Goal: Book appointment/travel/reservation

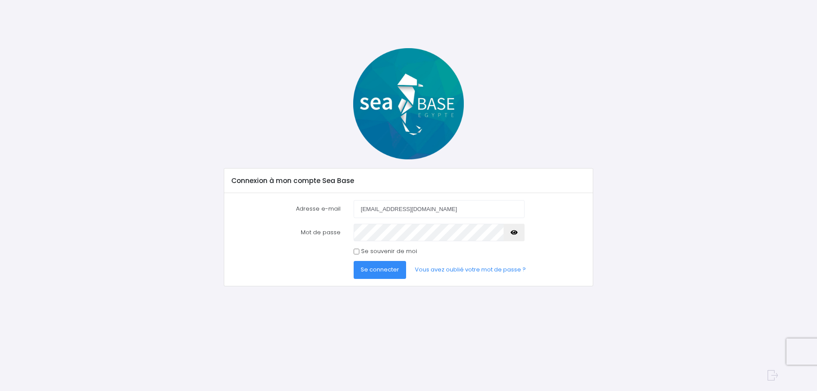
click at [394, 272] on span "Se connecter" at bounding box center [380, 269] width 38 height 8
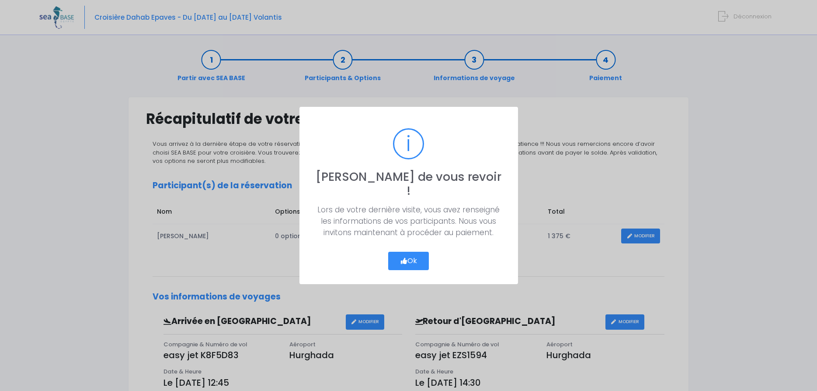
click at [423, 258] on button "Ok" at bounding box center [408, 260] width 41 height 18
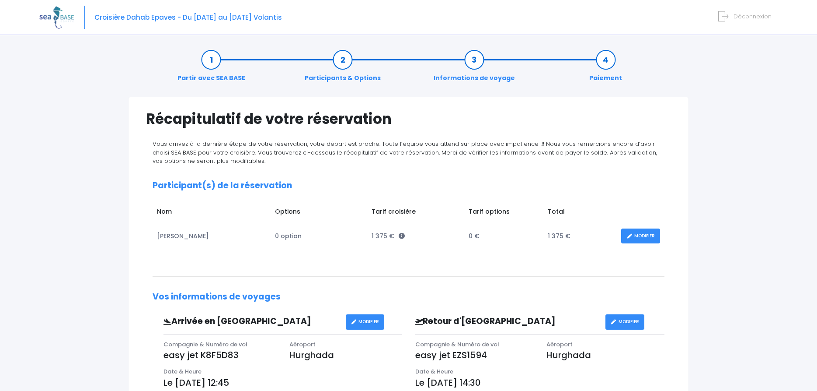
click at [335, 59] on link "Participants & Options" at bounding box center [342, 69] width 85 height 28
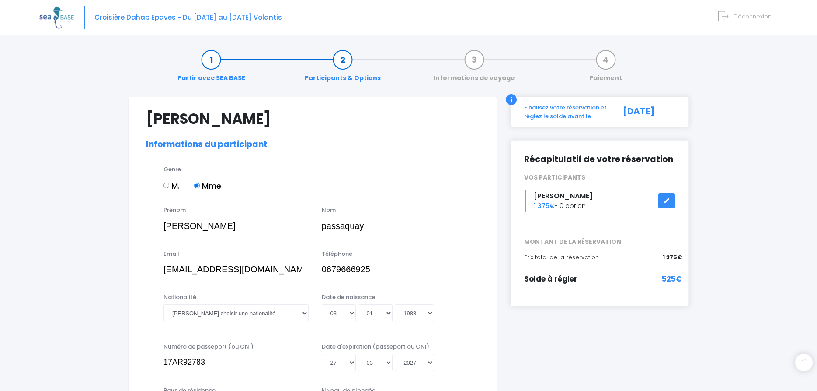
select select "N2"
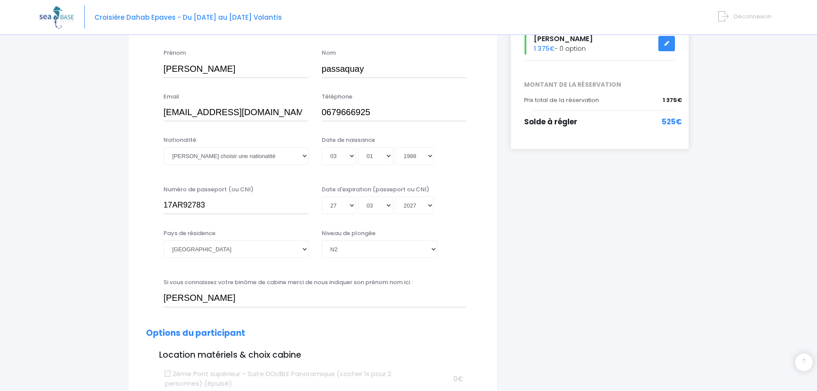
scroll to position [178, 0]
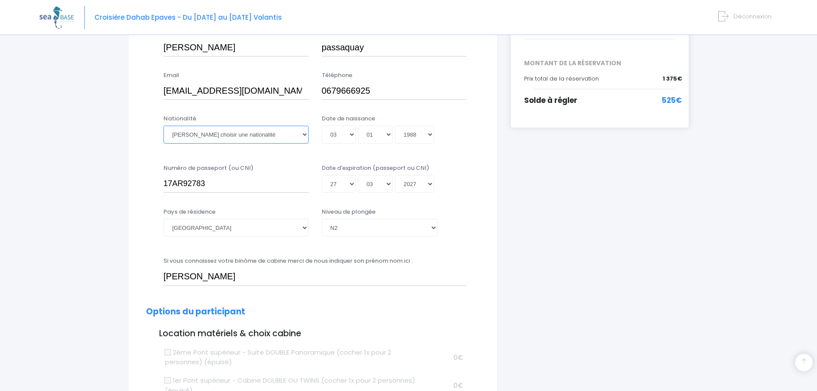
select select "Française"
click option "Française" at bounding box center [0, 0] width 0 height 0
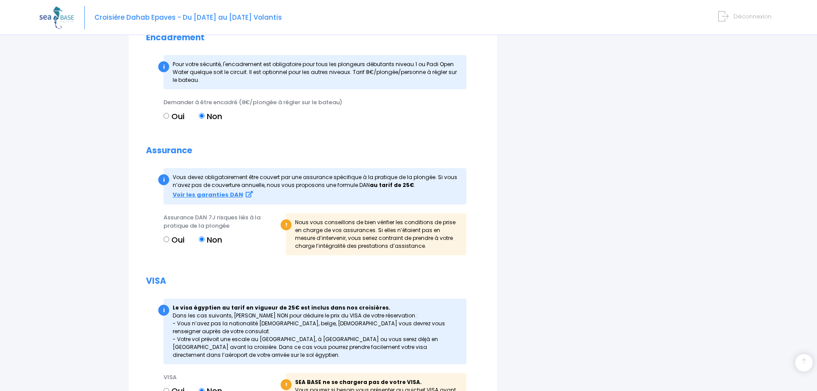
scroll to position [981, 0]
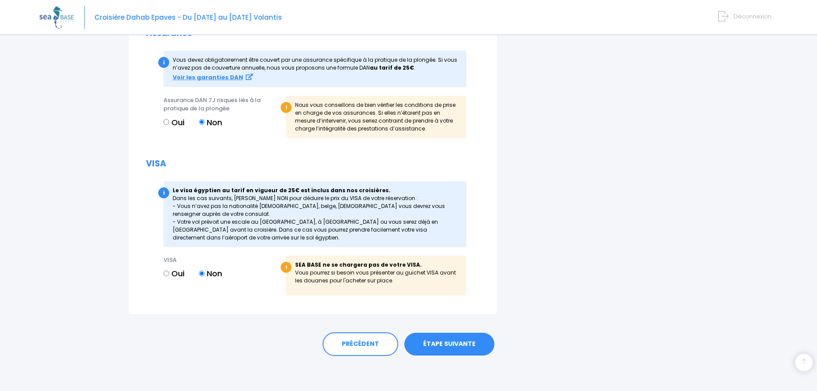
click at [448, 339] on link "ÉTAPE SUIVANTE" at bounding box center [450, 343] width 90 height 23
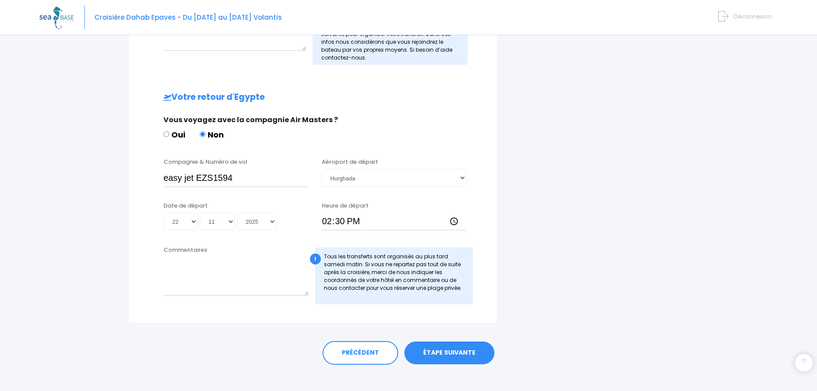
scroll to position [378, 0]
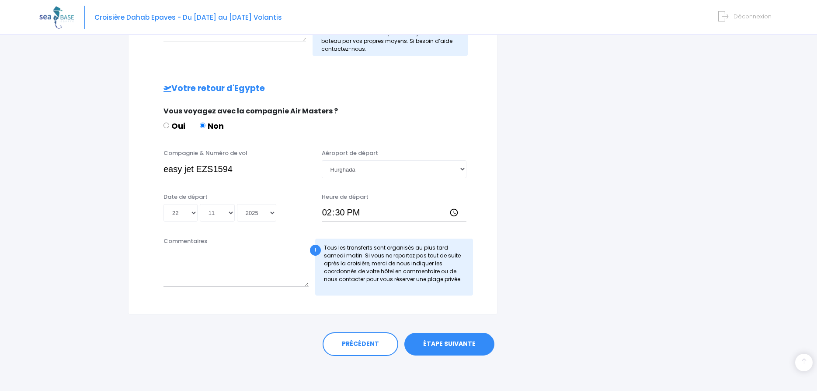
click at [437, 342] on link "ÉTAPE SUIVANTE" at bounding box center [450, 343] width 90 height 23
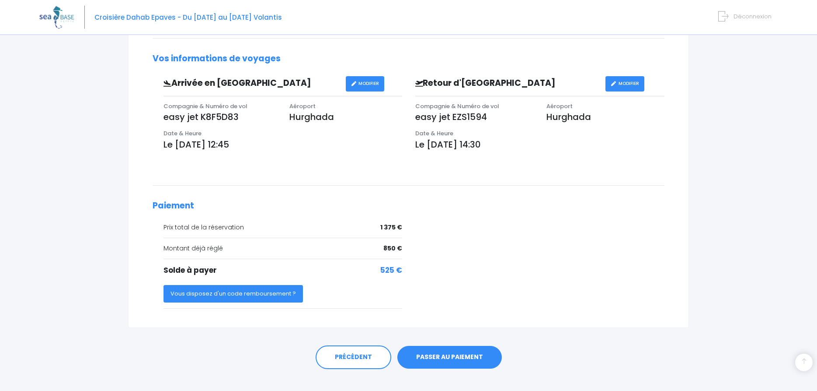
scroll to position [251, 0]
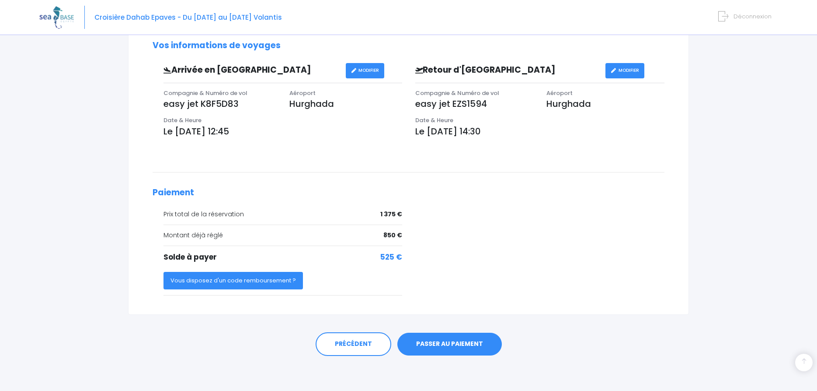
click at [466, 348] on link "PASSER AU PAIEMENT" at bounding box center [450, 343] width 105 height 23
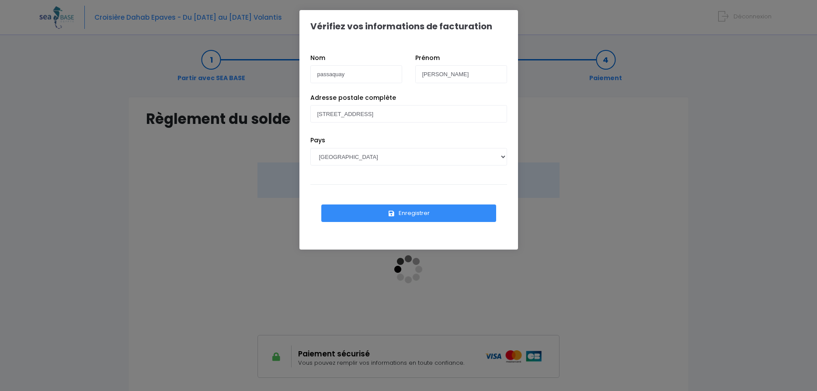
click at [407, 215] on button "Enregistrer" at bounding box center [408, 212] width 175 height 17
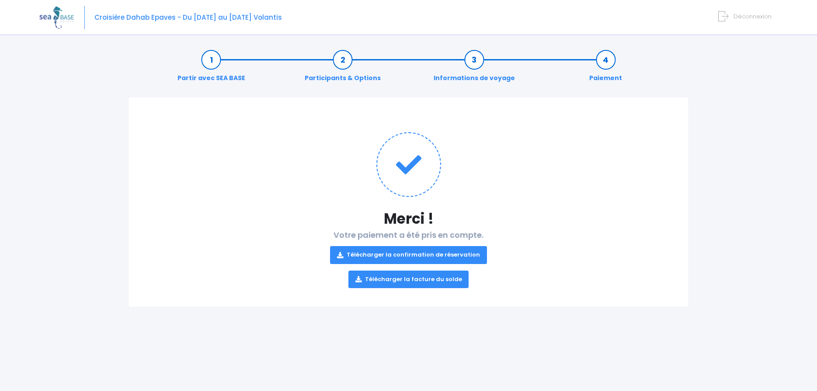
click at [400, 280] on link "Télécharger la facture du solde" at bounding box center [409, 278] width 121 height 17
click at [409, 254] on link "Télécharger la confirmation de réservation" at bounding box center [408, 254] width 157 height 17
click at [697, 253] on div "Partir avec SEA BASE Participants & Options Informations de voyage Paiement Mer…" at bounding box center [408, 216] width 739 height 350
